Goal: Find specific page/section: Find specific page/section

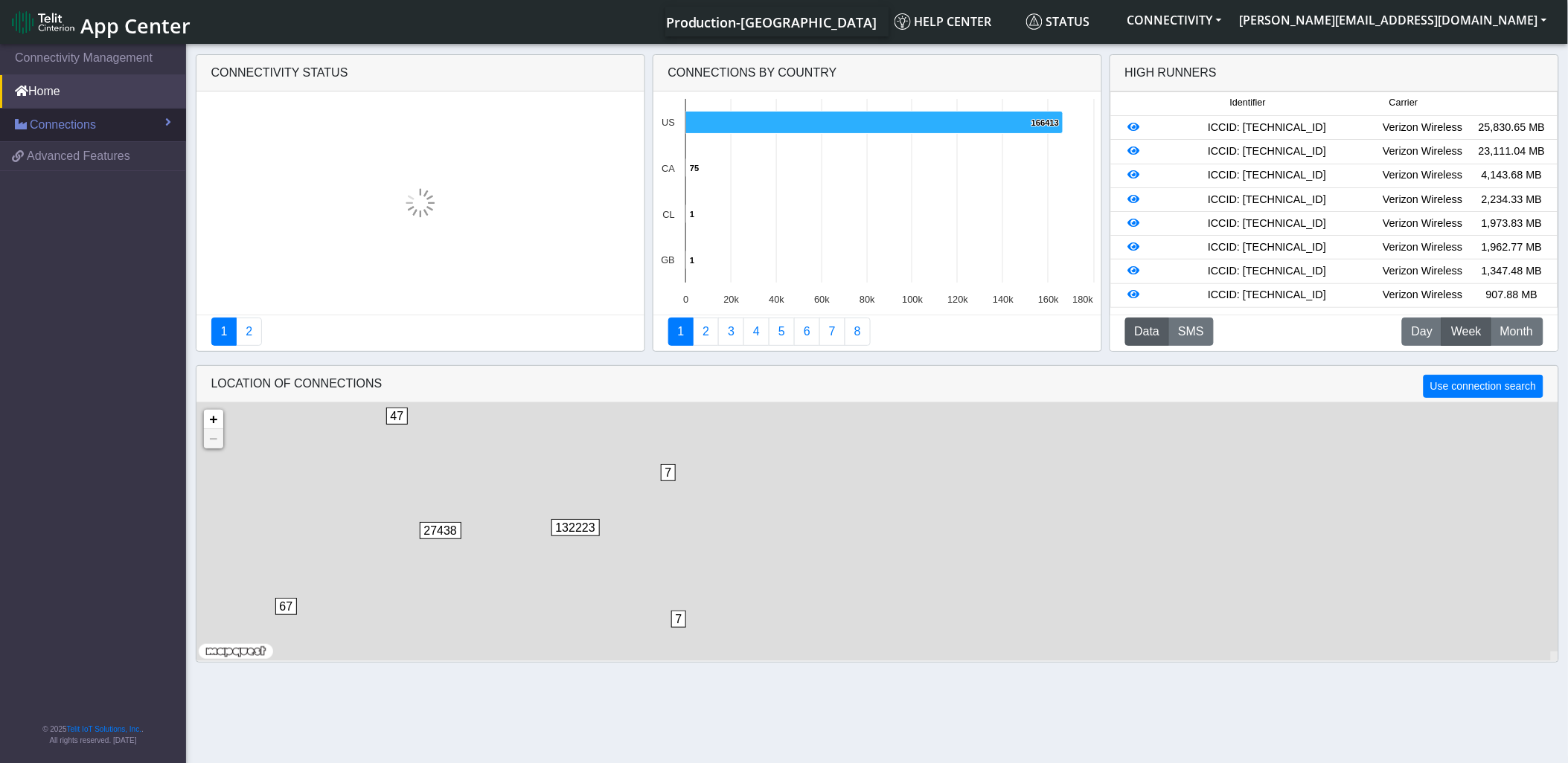
click at [99, 132] on link "Connections" at bounding box center [93, 125] width 186 height 33
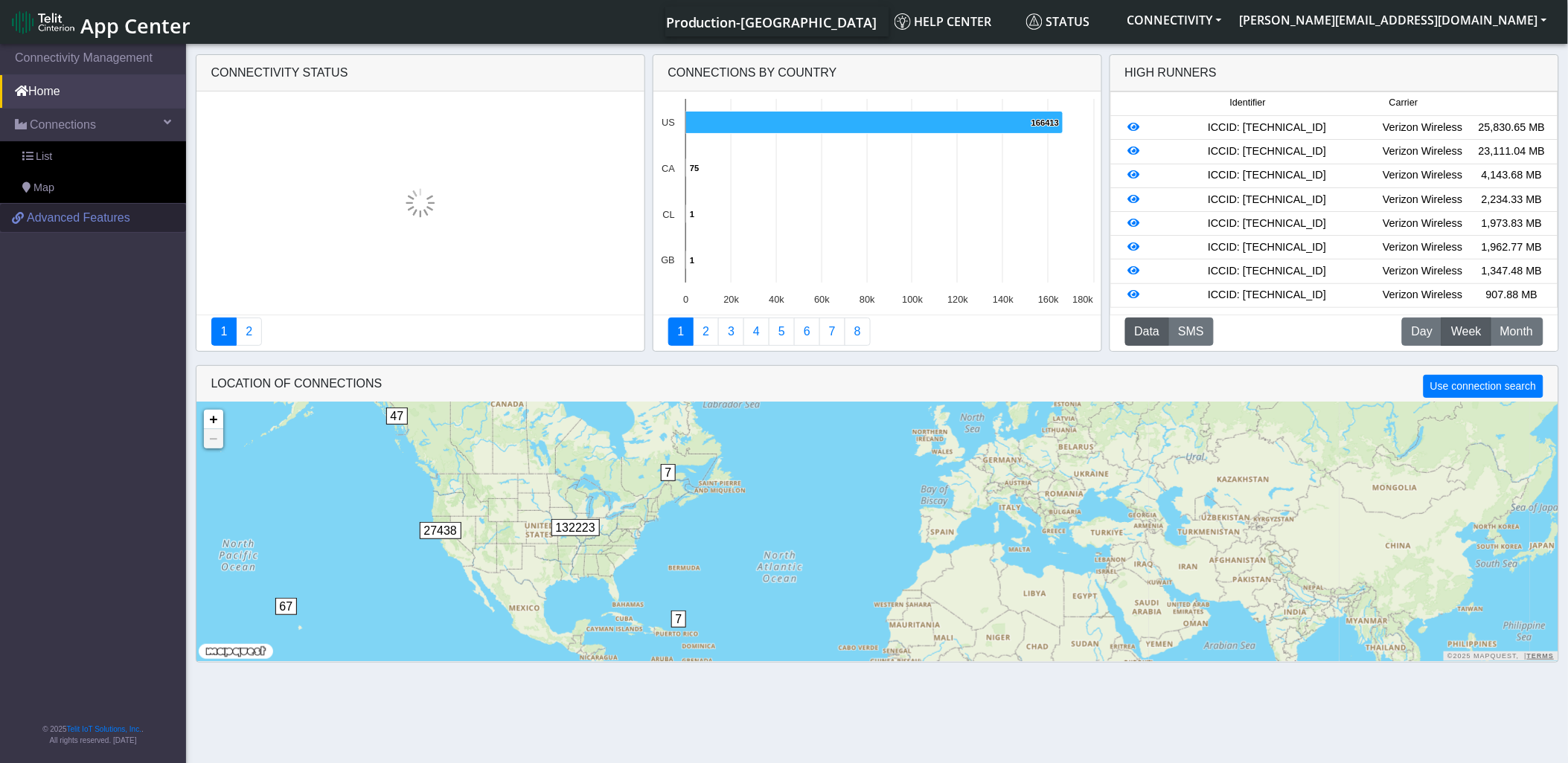
click at [84, 220] on span "Advanced Features" at bounding box center [78, 218] width 103 height 18
click at [1231, 18] on button "CONNECTIVITY" at bounding box center [1174, 19] width 112 height 26
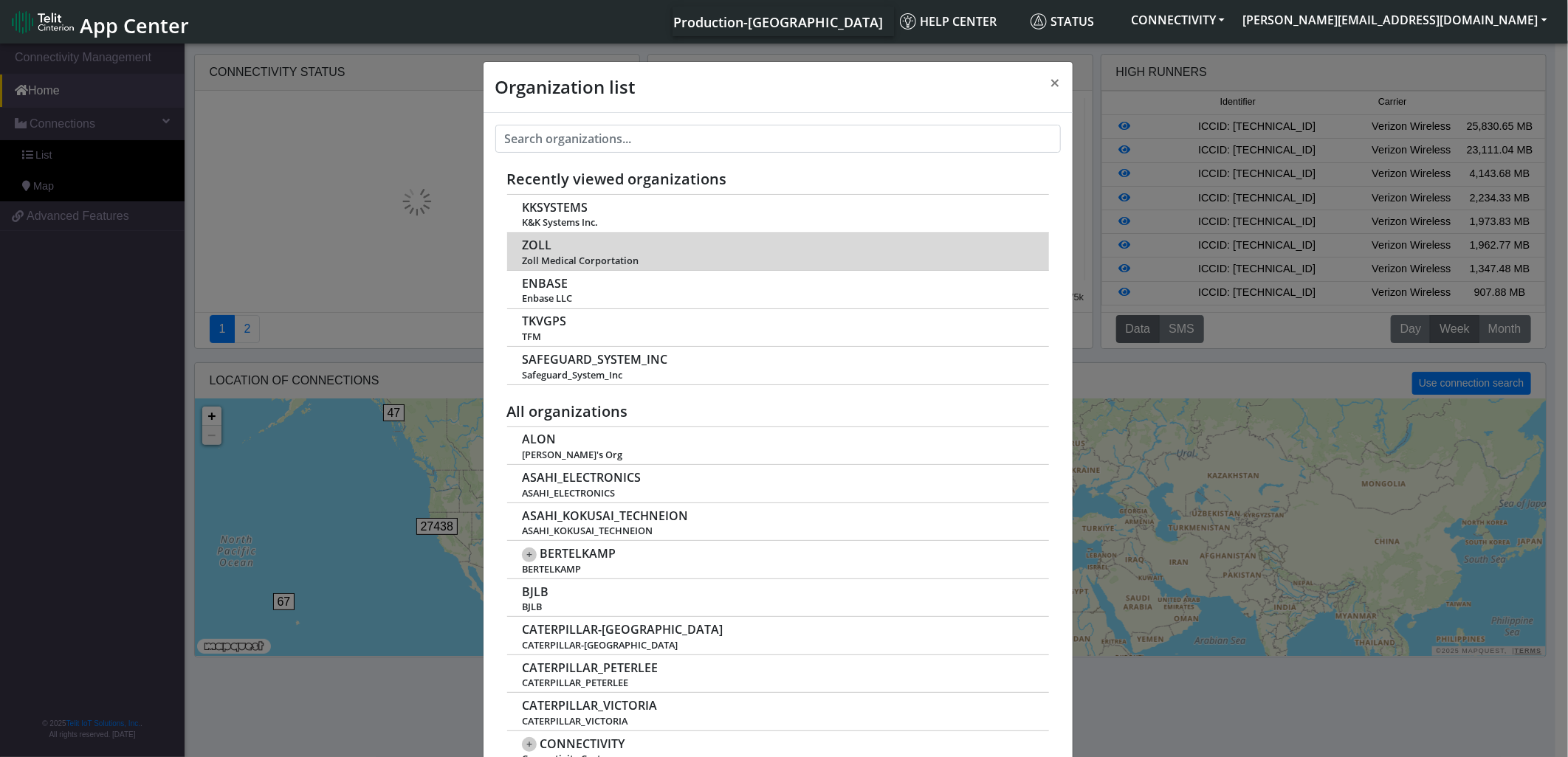
click at [702, 233] on td "[PERSON_NAME] [PERSON_NAME] Medical Corportation" at bounding box center [778, 252] width 542 height 38
click at [697, 248] on td "[PERSON_NAME] [PERSON_NAME] Medical Corportation" at bounding box center [778, 252] width 542 height 38
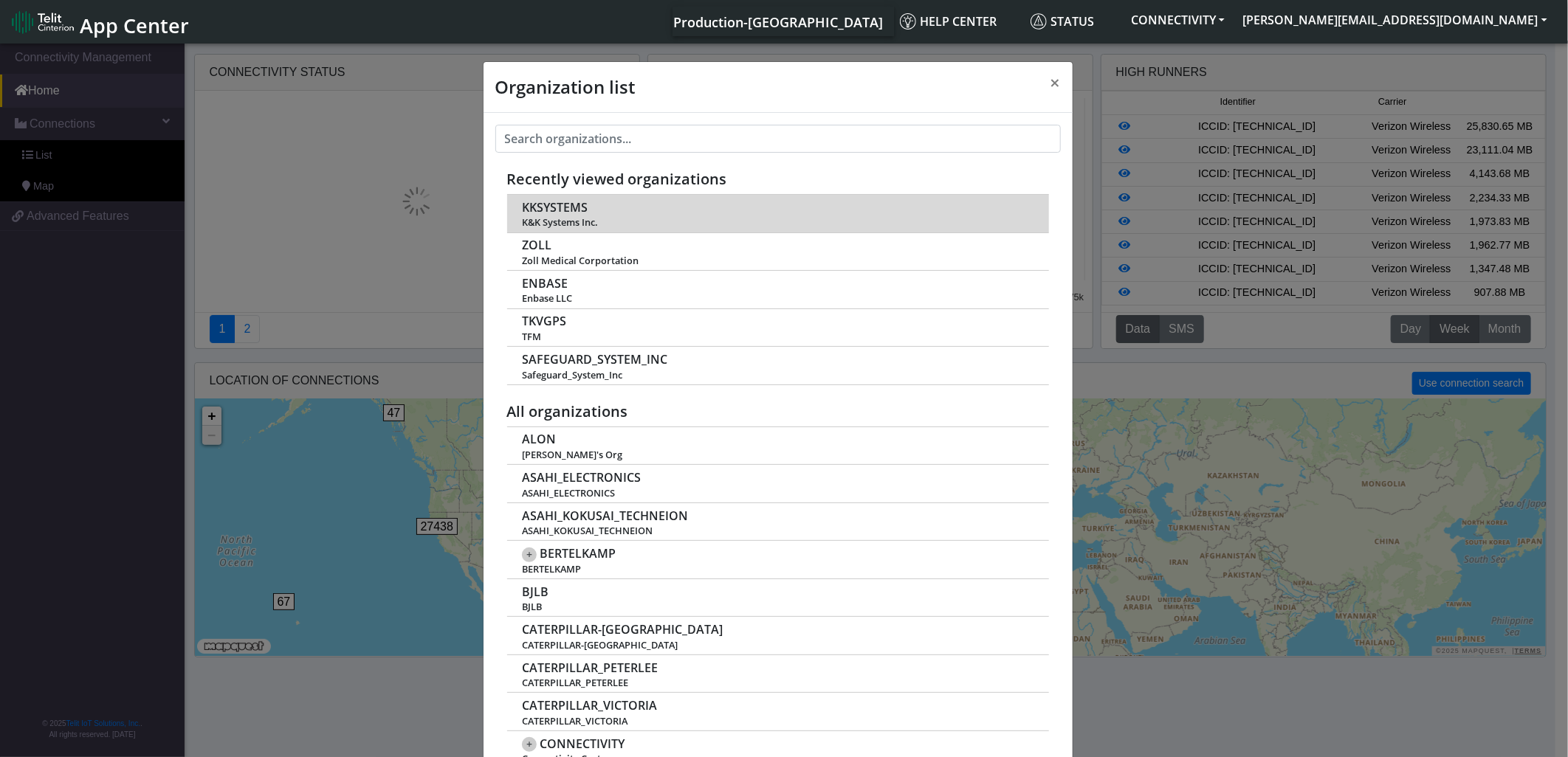
click at [721, 229] on td "KKSYSTEMS K&K Systems Inc." at bounding box center [778, 214] width 542 height 38
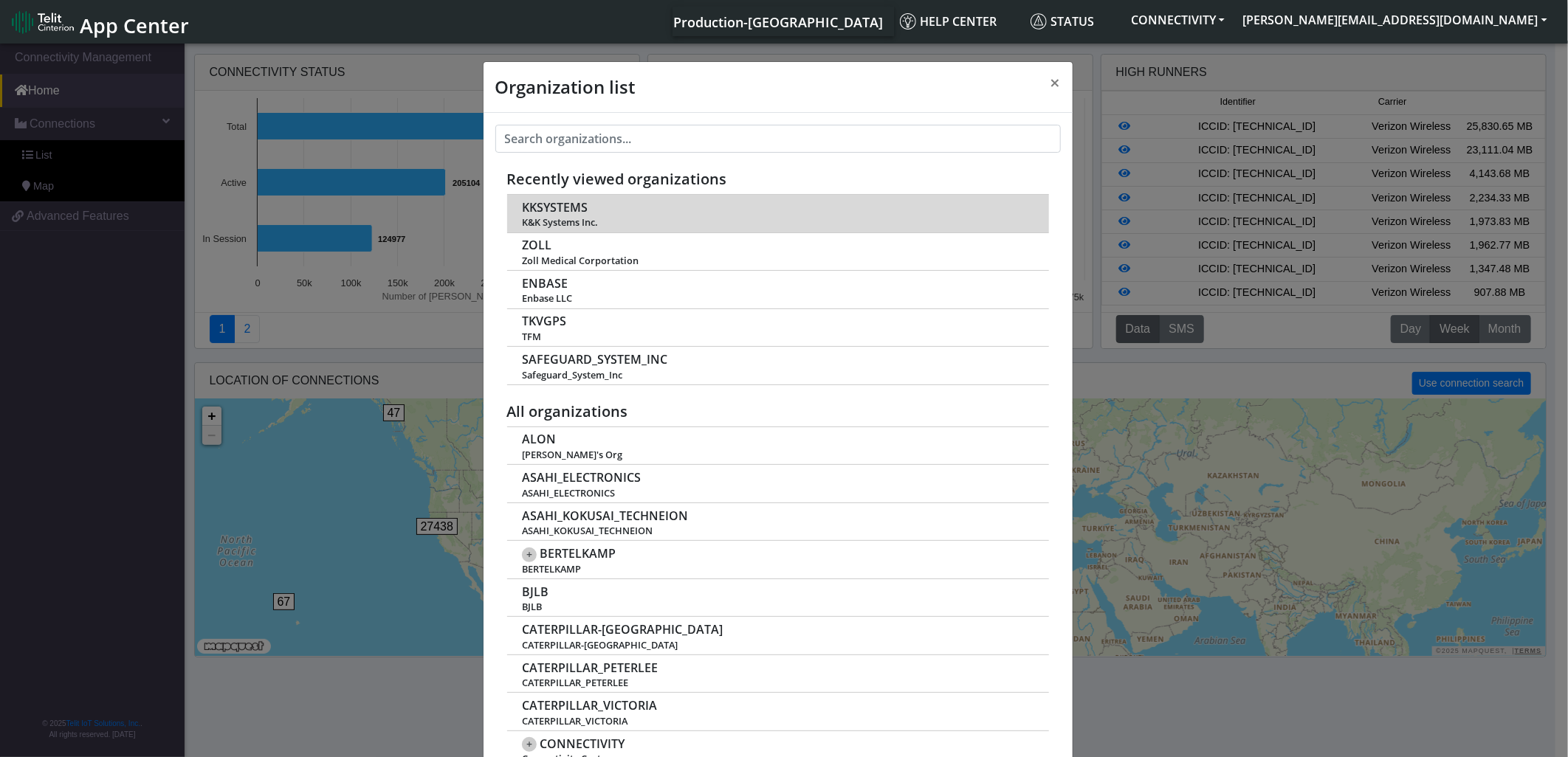
click at [715, 223] on span "K&K Systems Inc." at bounding box center [777, 223] width 511 height 11
click at [541, 206] on span "KKSYSTEMS" at bounding box center [554, 207] width 66 height 14
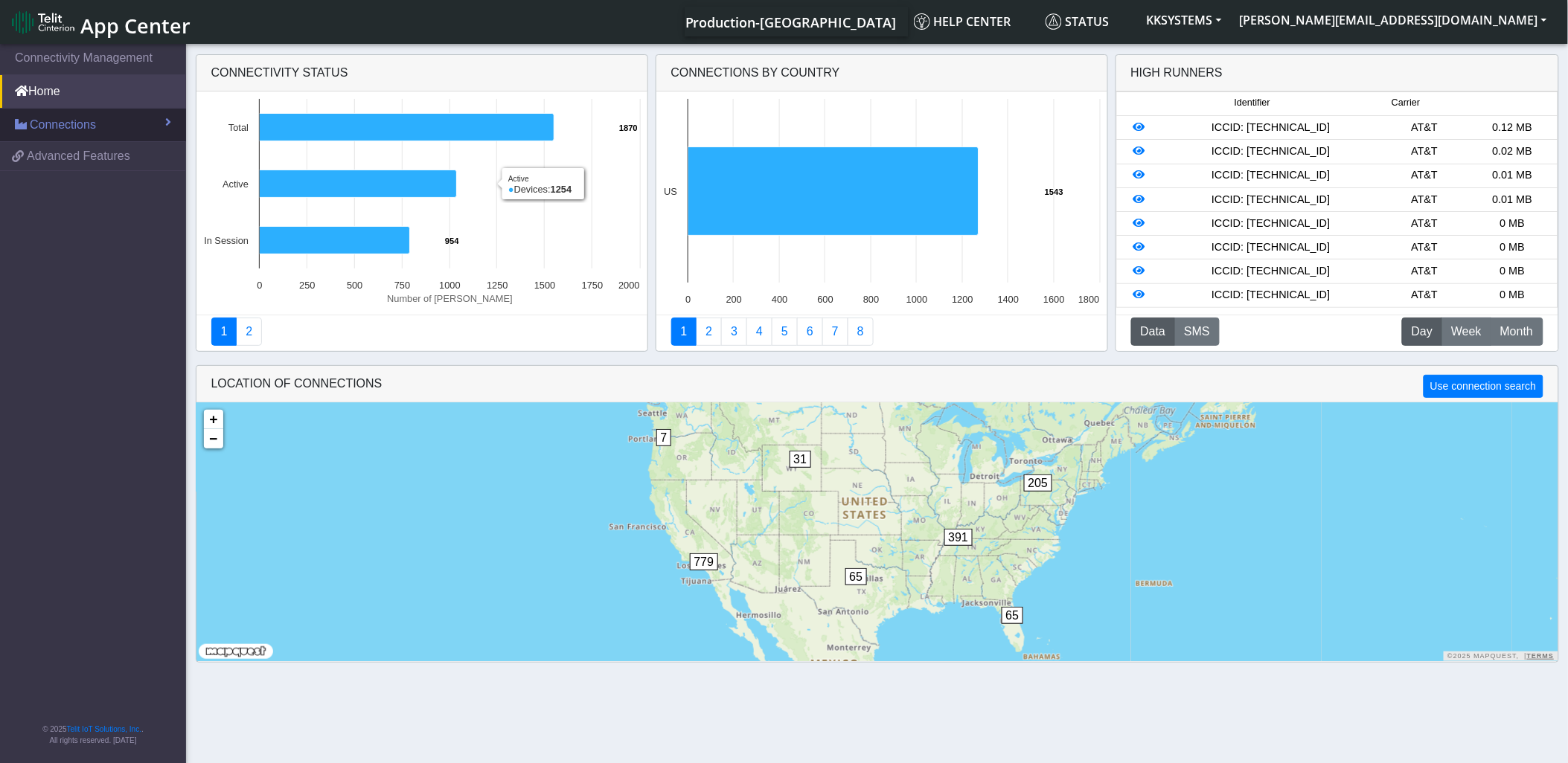
click at [129, 120] on link "Connections" at bounding box center [93, 125] width 186 height 33
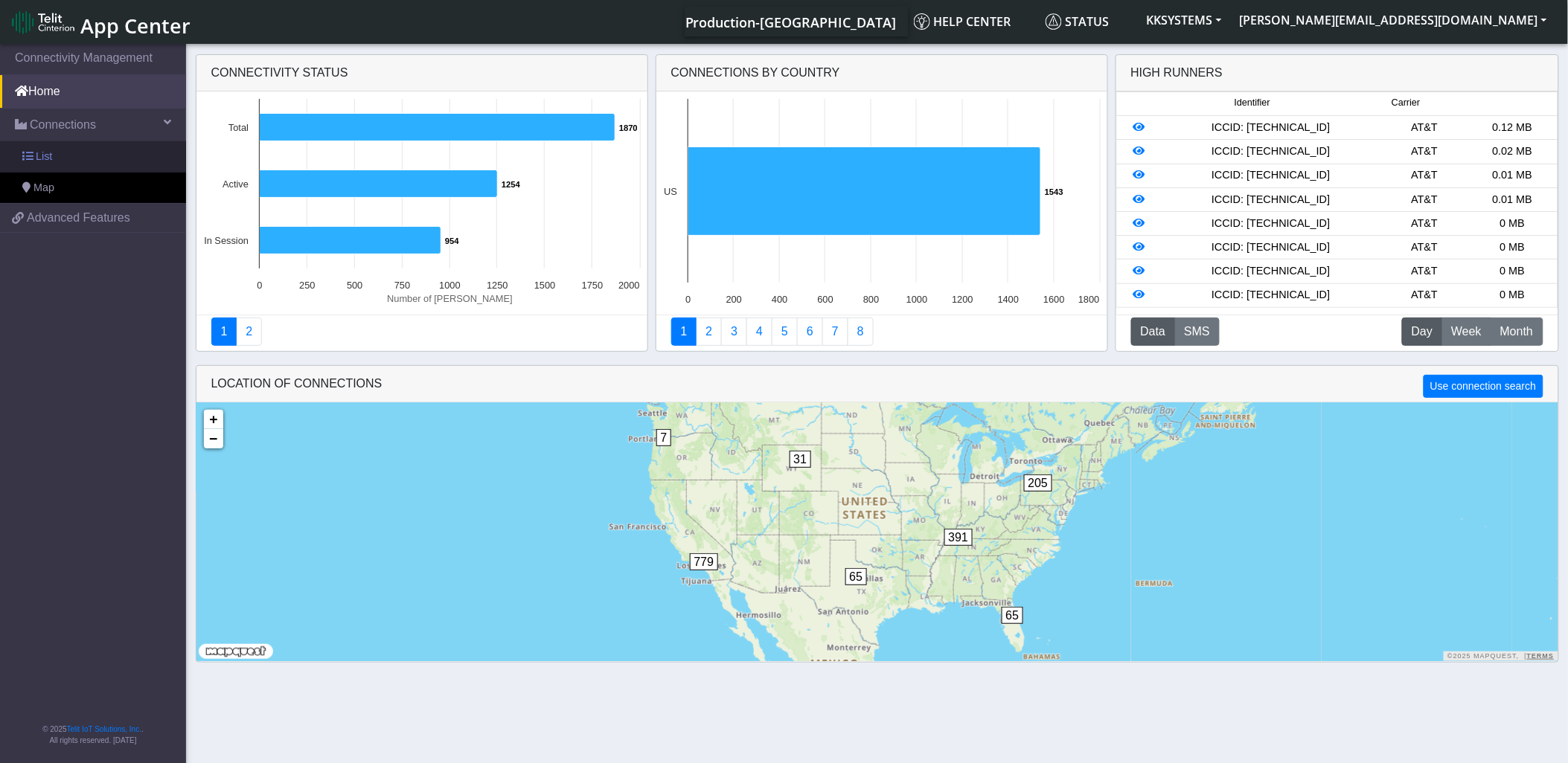
click at [110, 156] on link "List" at bounding box center [93, 157] width 186 height 31
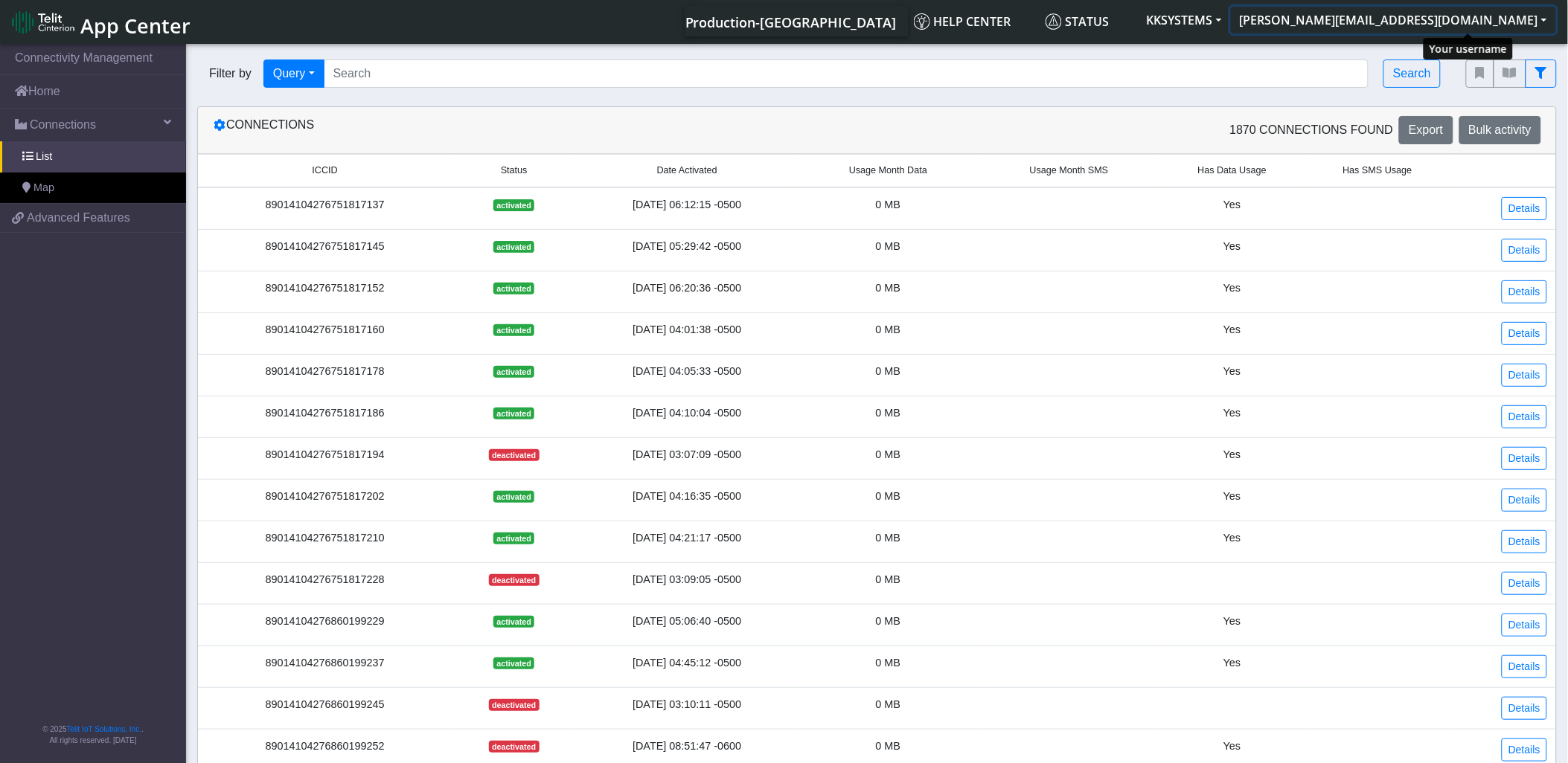
click at [1484, 22] on button "[PERSON_NAME][EMAIL_ADDRESS][DOMAIN_NAME]" at bounding box center [1394, 19] width 325 height 26
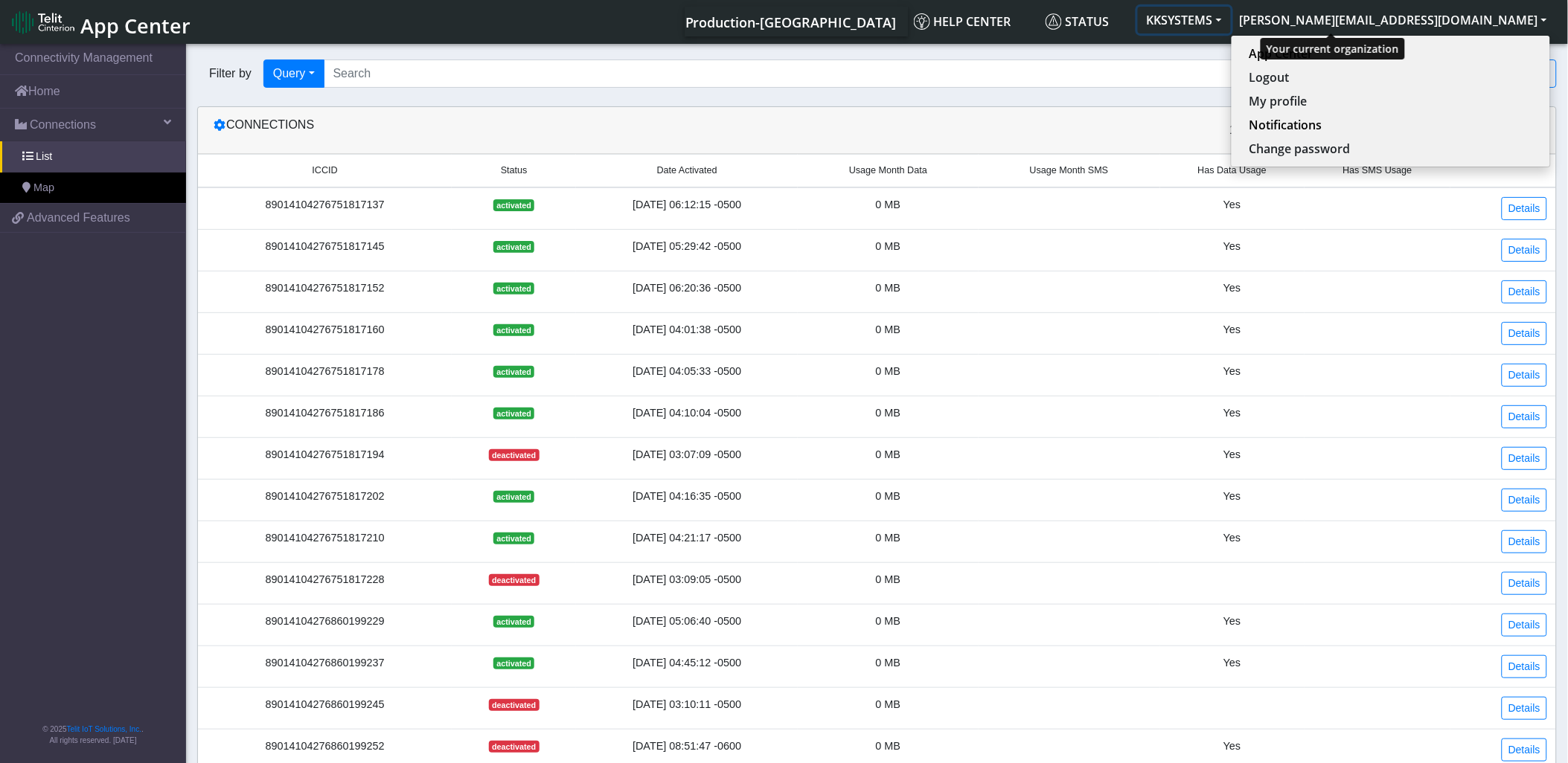
click at [1231, 16] on button "KKSYSTEMS" at bounding box center [1184, 19] width 93 height 26
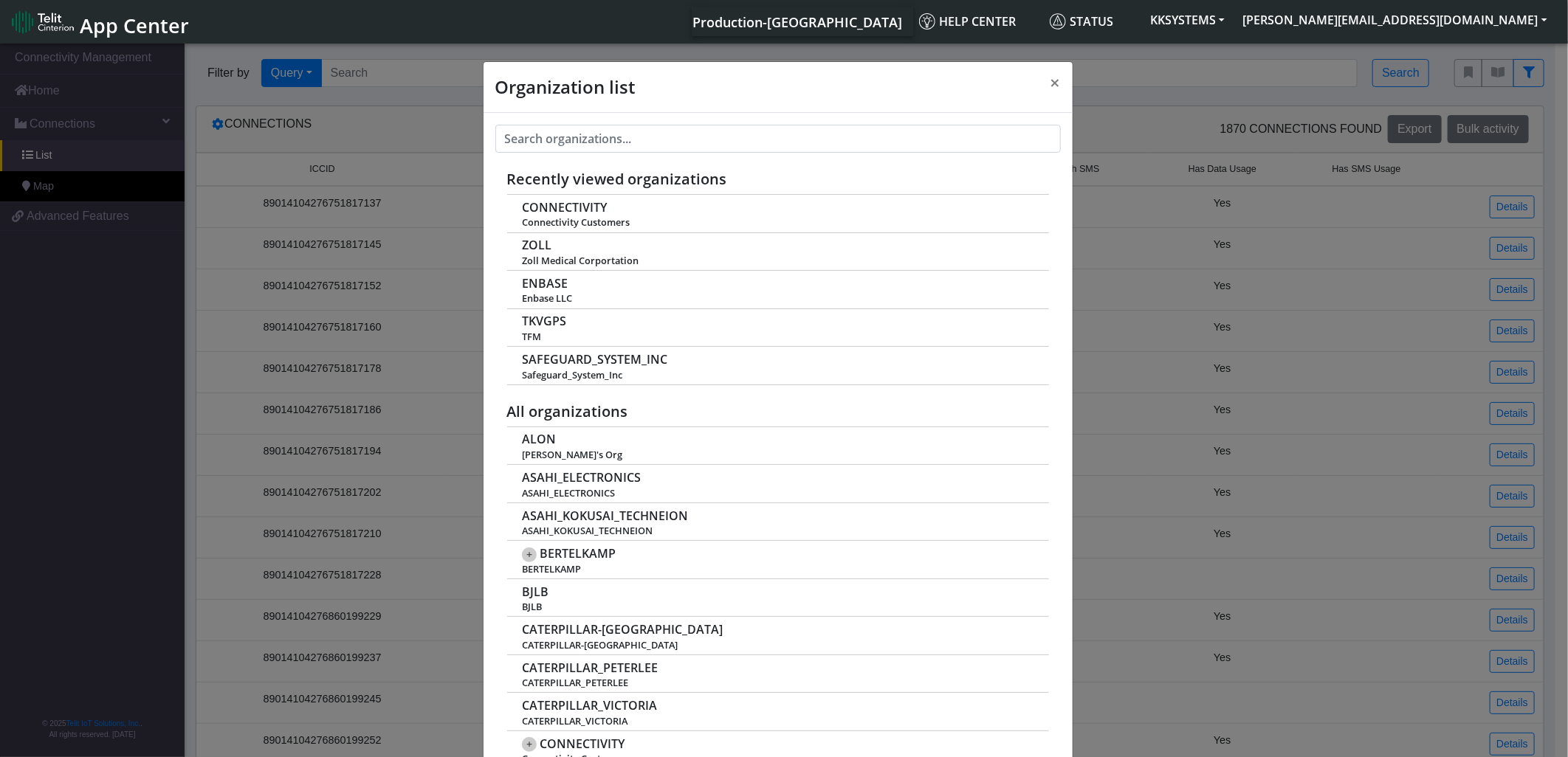
scroll to position [5, 0]
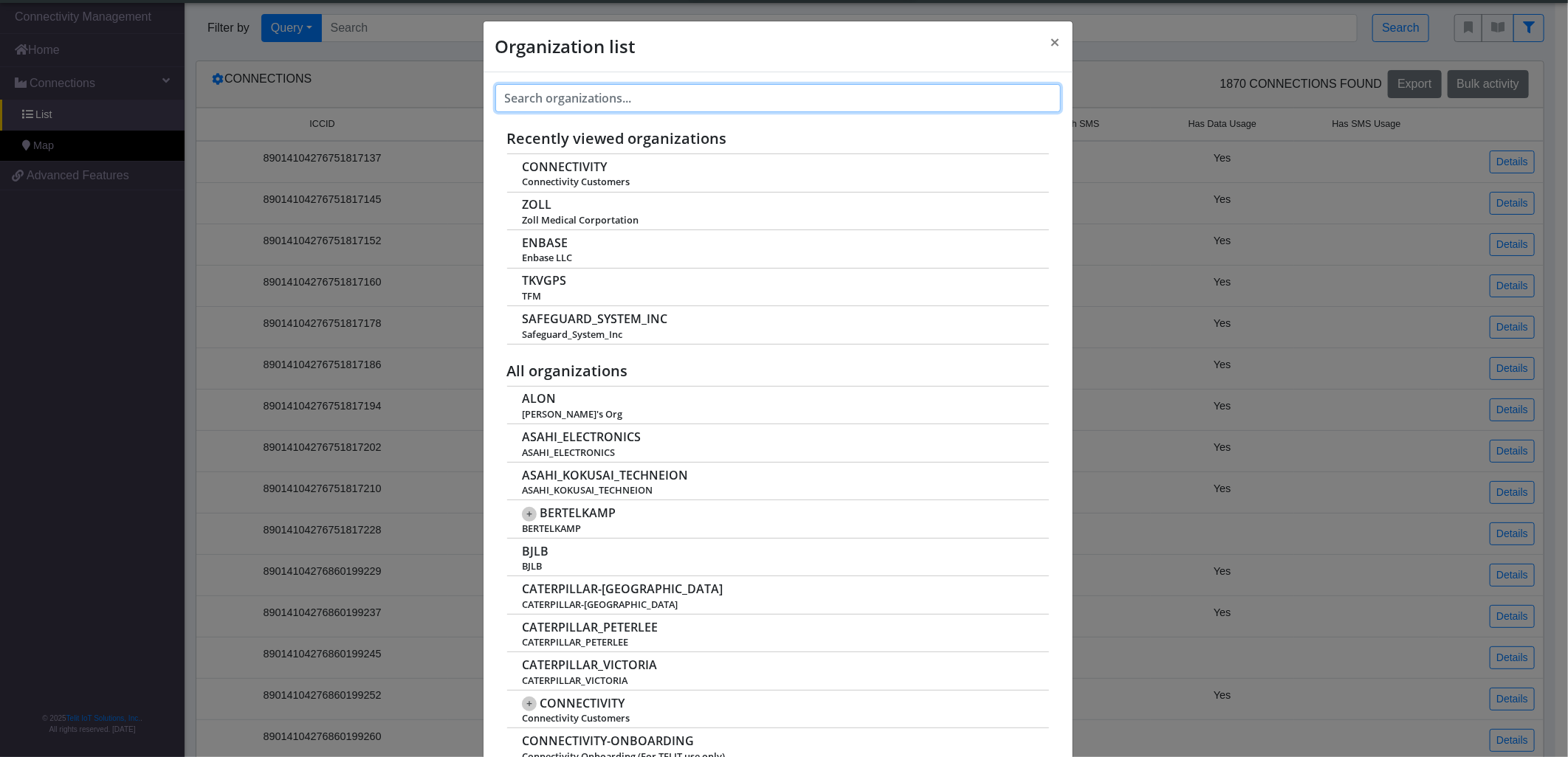
click at [717, 104] on input "text" at bounding box center [778, 98] width 565 height 28
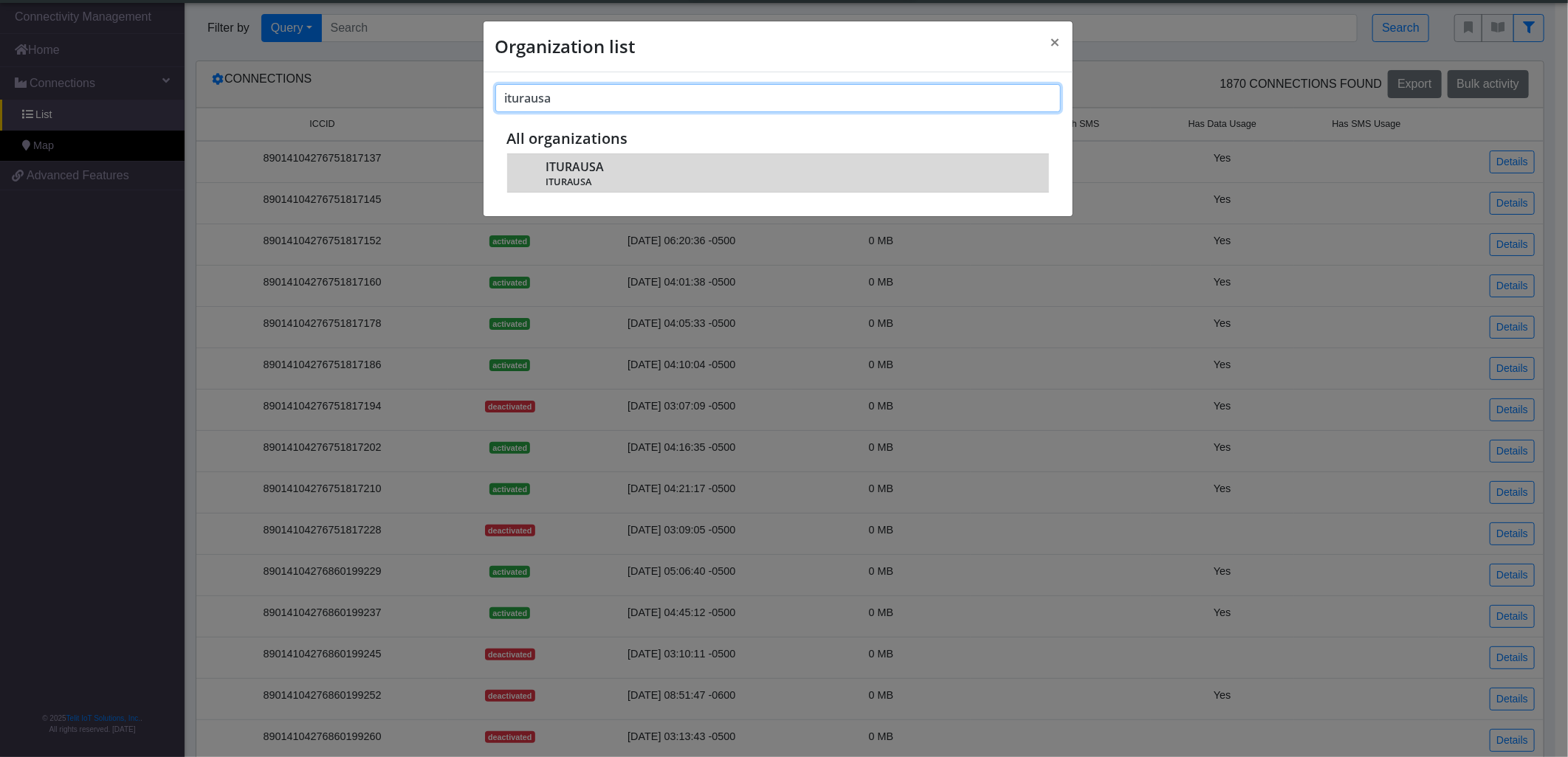
type input "iturausa"
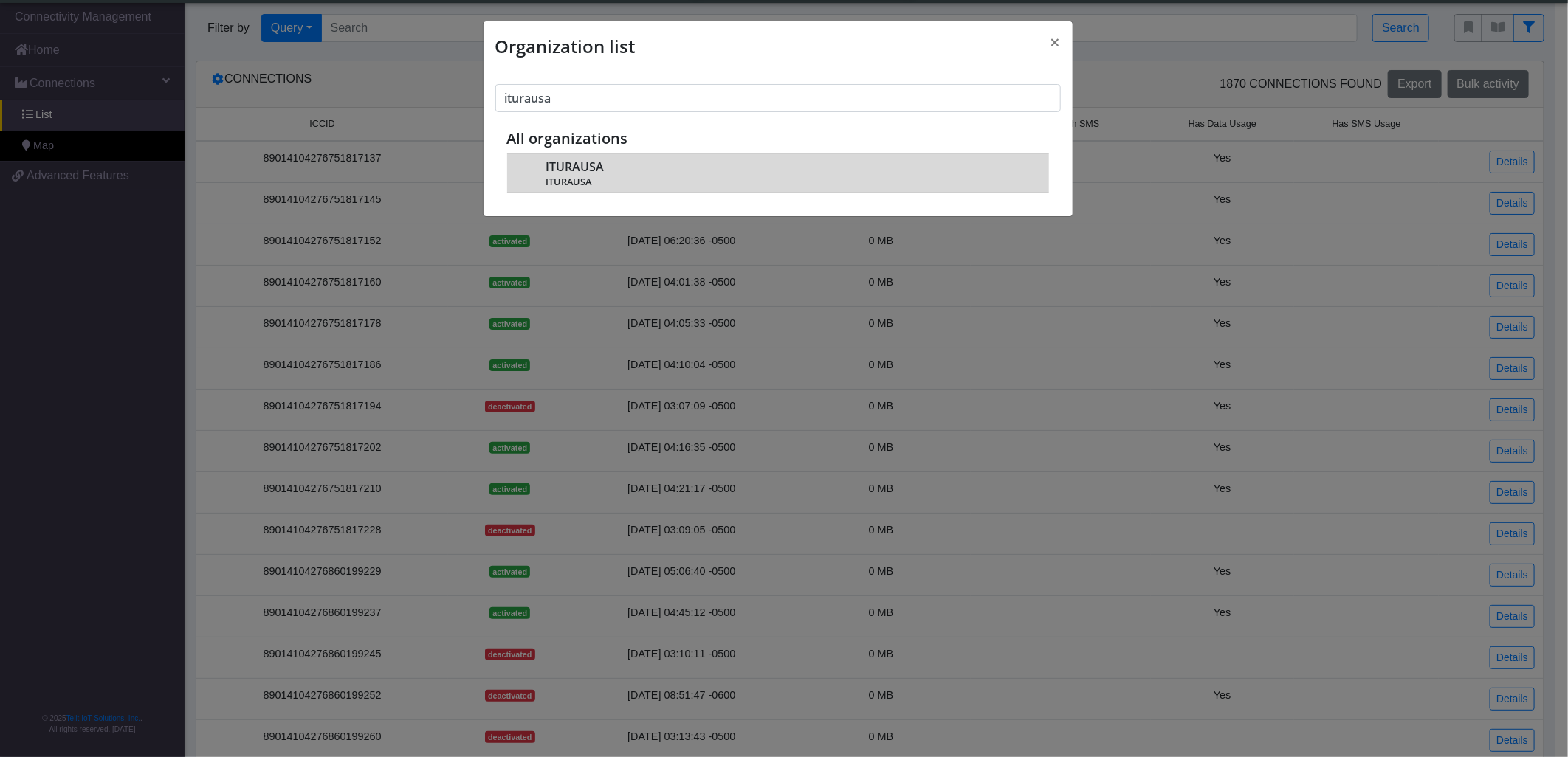
click at [707, 182] on span "ITURAUSA" at bounding box center [789, 182] width 487 height 11
click at [585, 177] on span "ITURAUSA" at bounding box center [789, 182] width 487 height 11
drag, startPoint x: 532, startPoint y: 169, endPoint x: 550, endPoint y: 170, distance: 18.0
click at [533, 169] on td "ITURAUSA ITURAUSA" at bounding box center [778, 173] width 542 height 38
click at [564, 167] on span "ITURAUSA" at bounding box center [574, 167] width 58 height 14
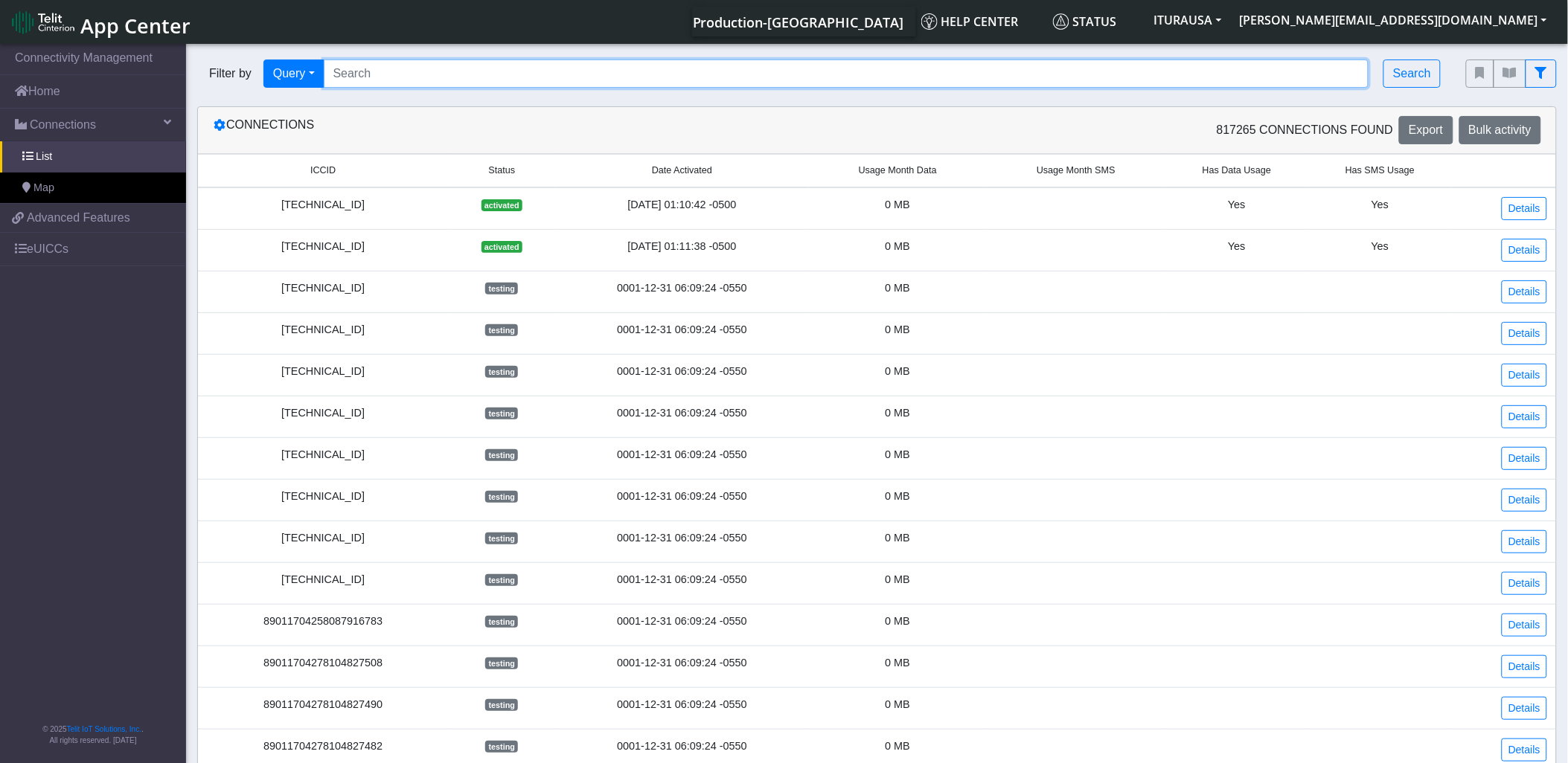
click at [1006, 87] on input "Search..." at bounding box center [847, 73] width 1046 height 28
